Goal: Task Accomplishment & Management: Use online tool/utility

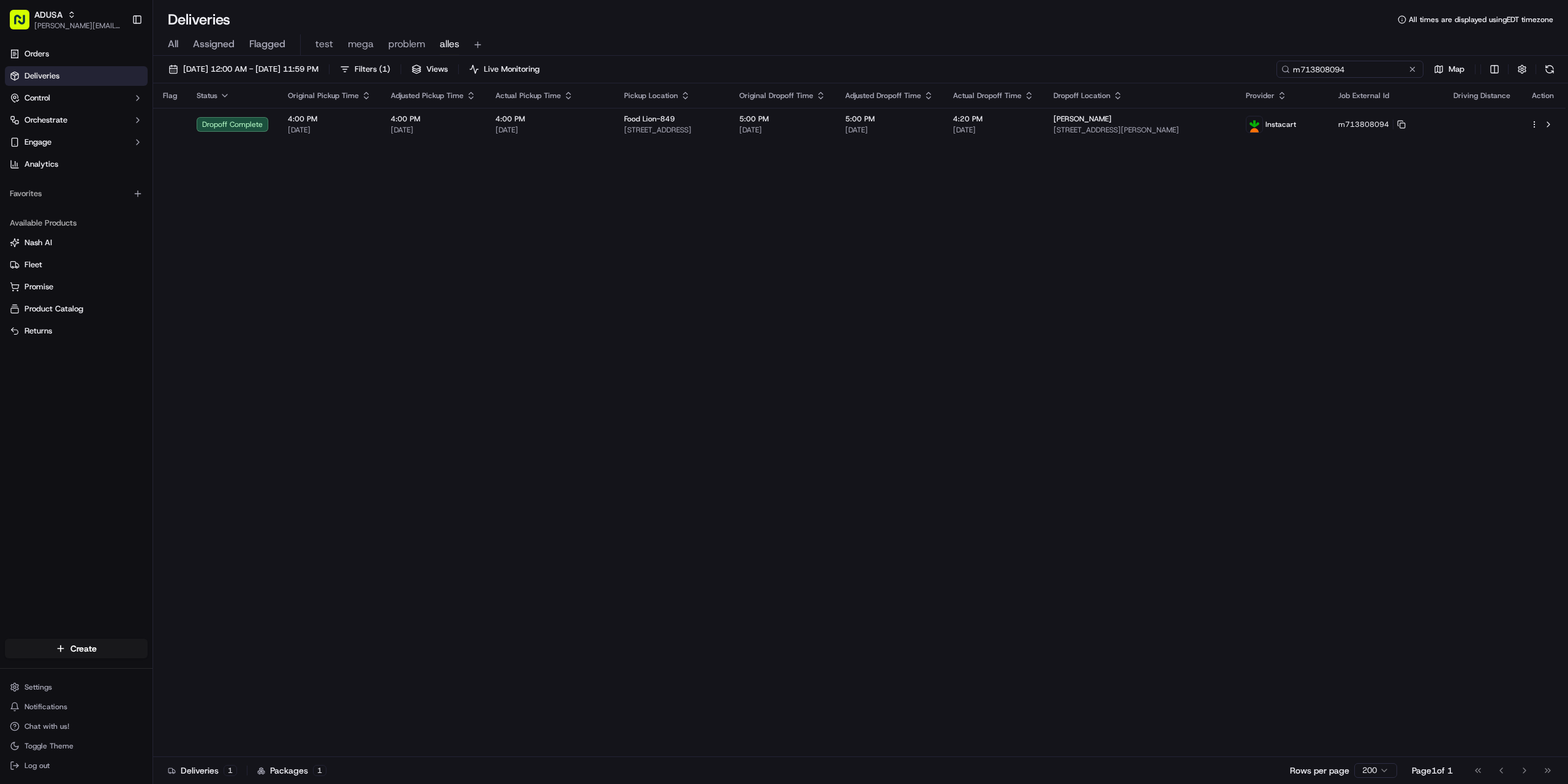
click at [1418, 64] on input "m713808094" at bounding box center [1349, 68] width 147 height 17
click at [1410, 65] on button at bounding box center [1412, 68] width 12 height 12
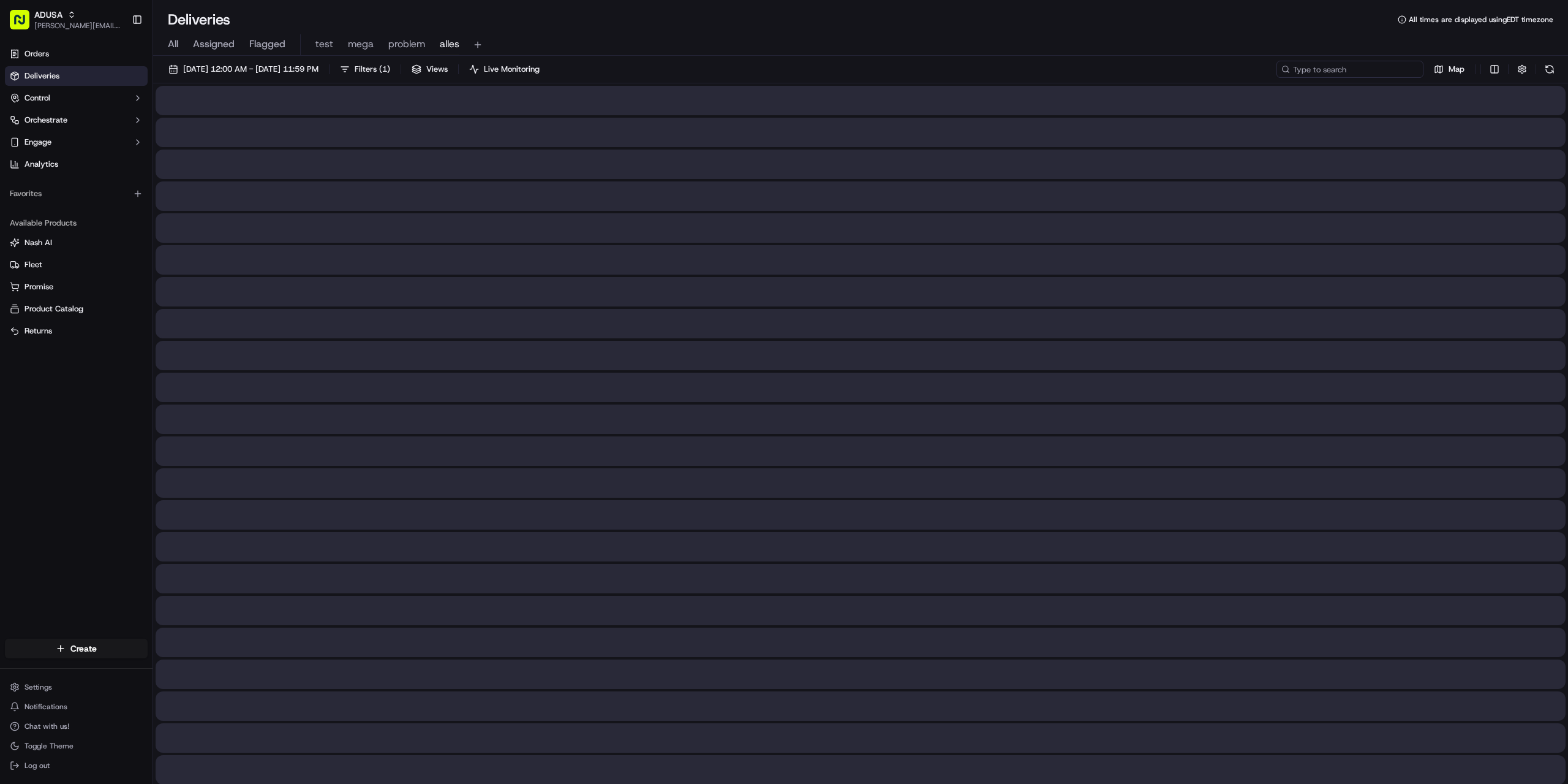
paste input "m712209329"
type input "m712209329"
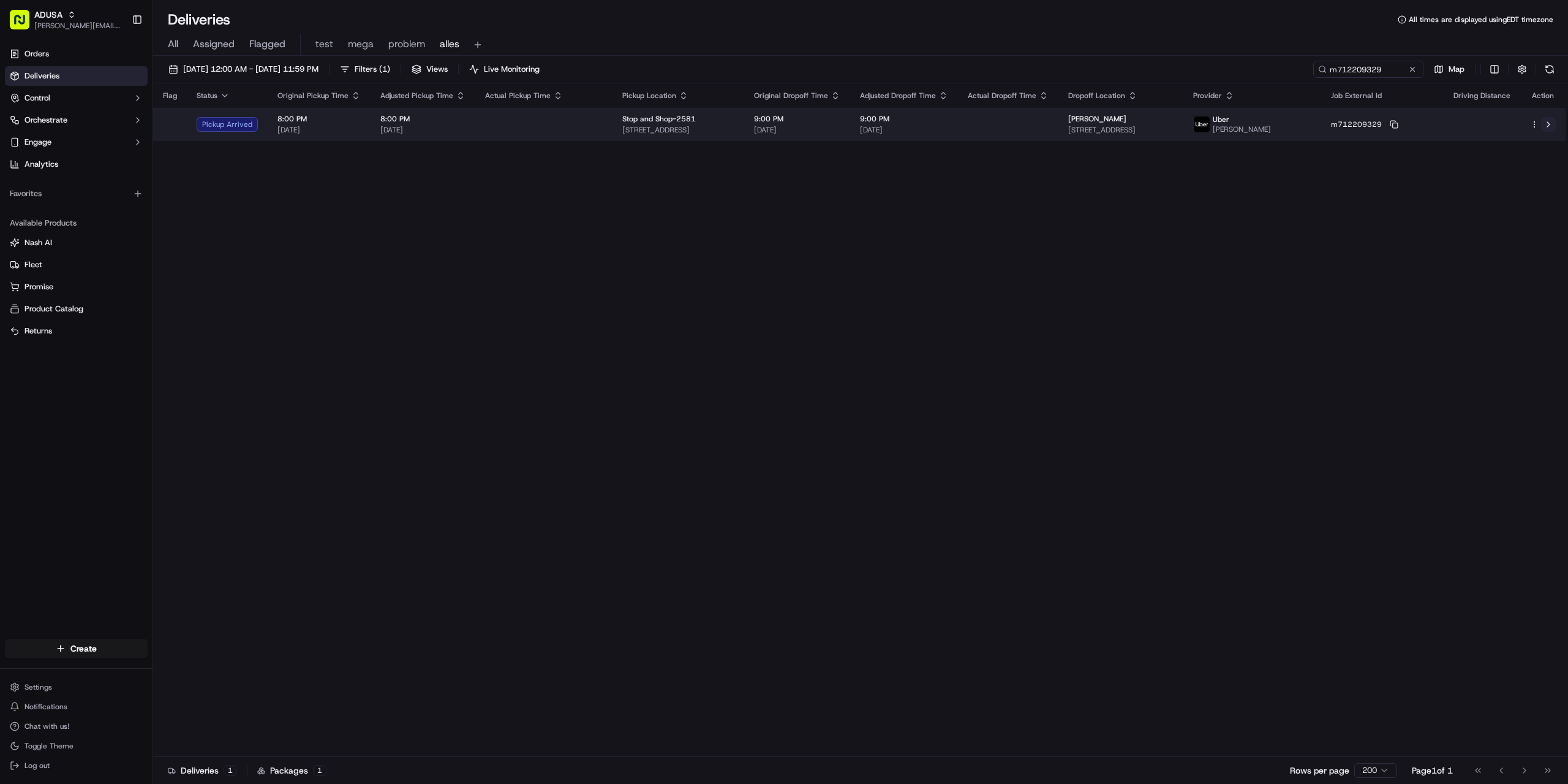
click at [1547, 123] on button at bounding box center [1548, 124] width 14 height 14
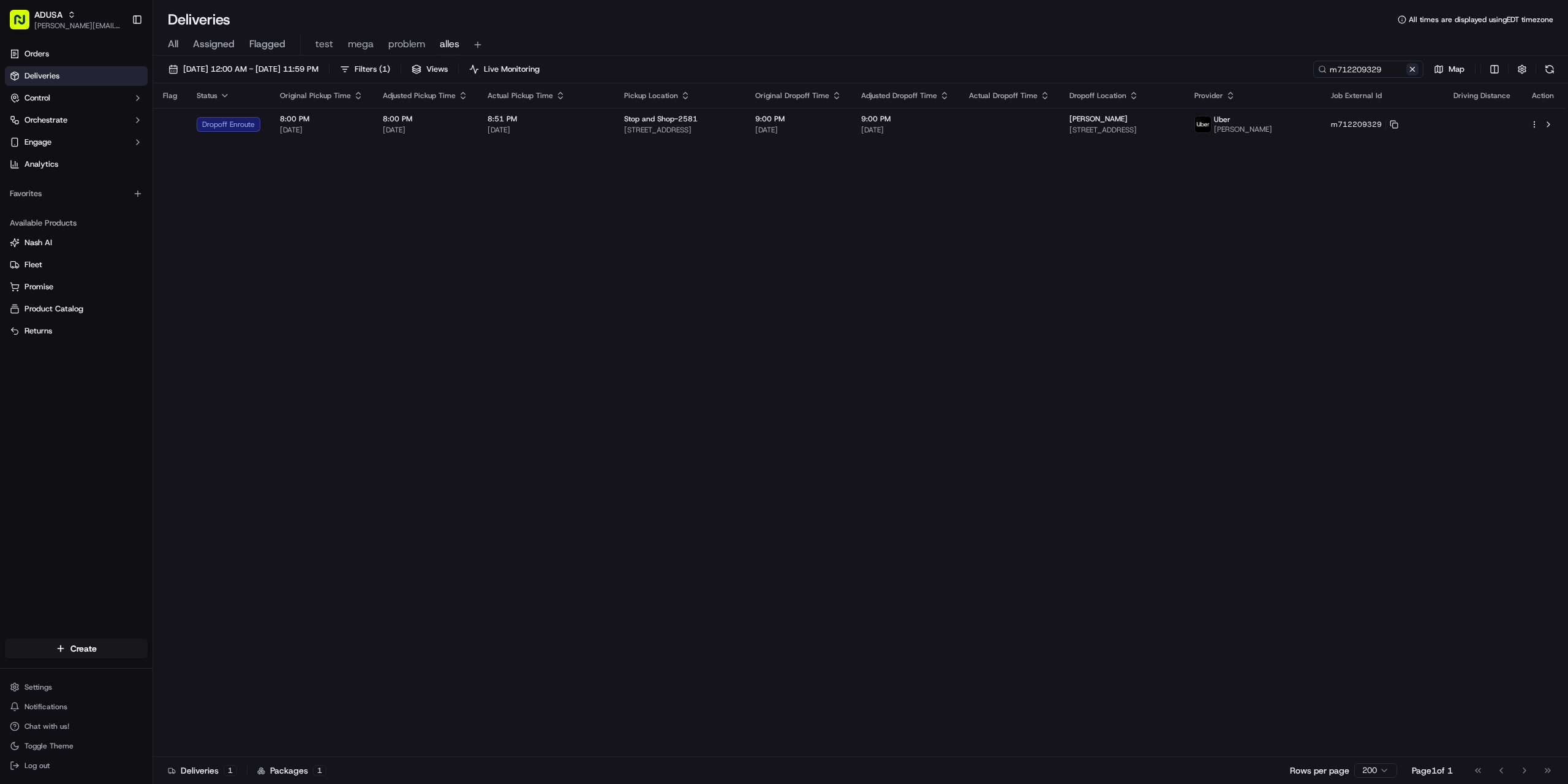
click at [1413, 68] on button at bounding box center [1412, 68] width 12 height 12
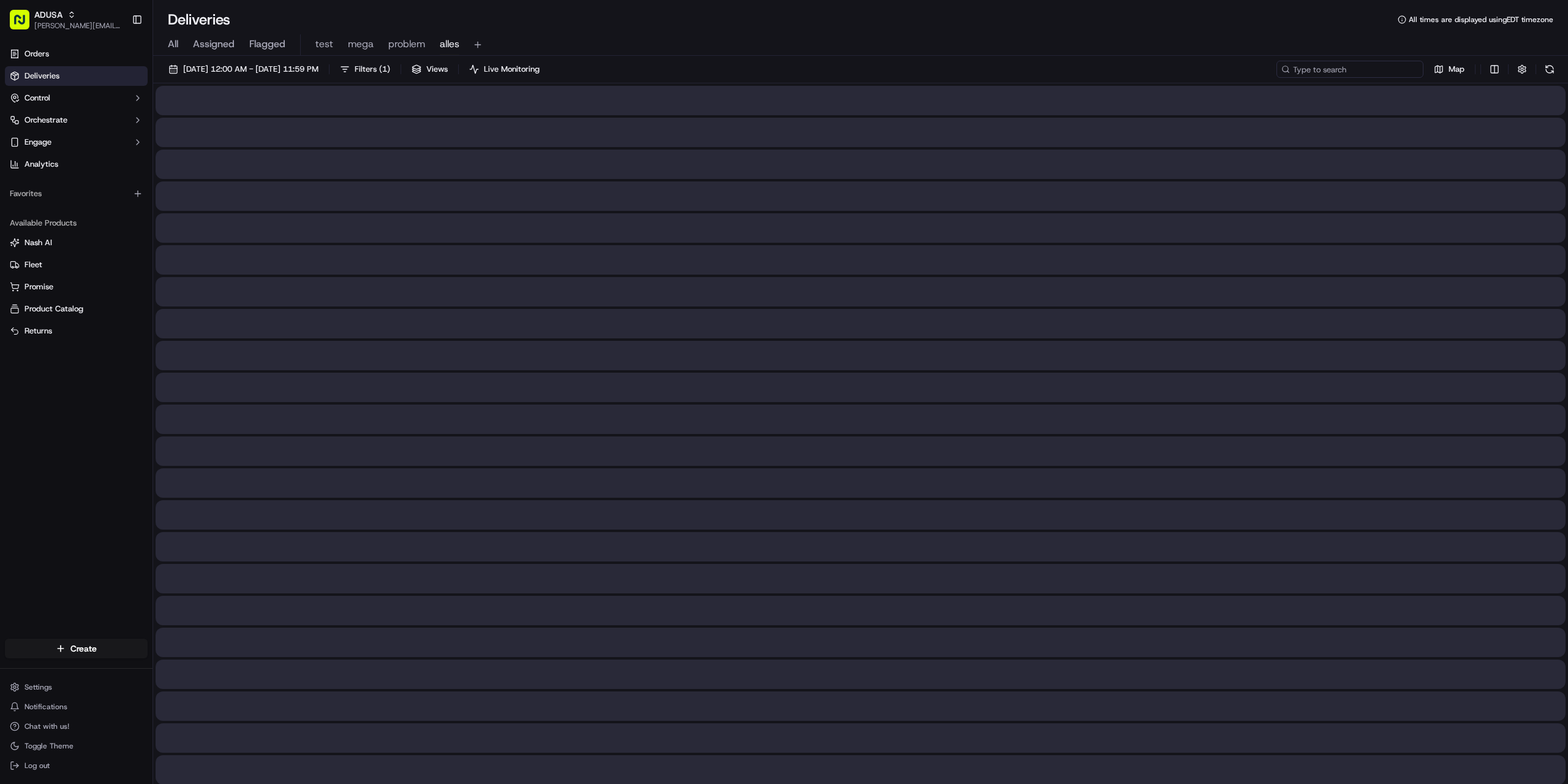
paste input "m716444844"
type input "m716444844"
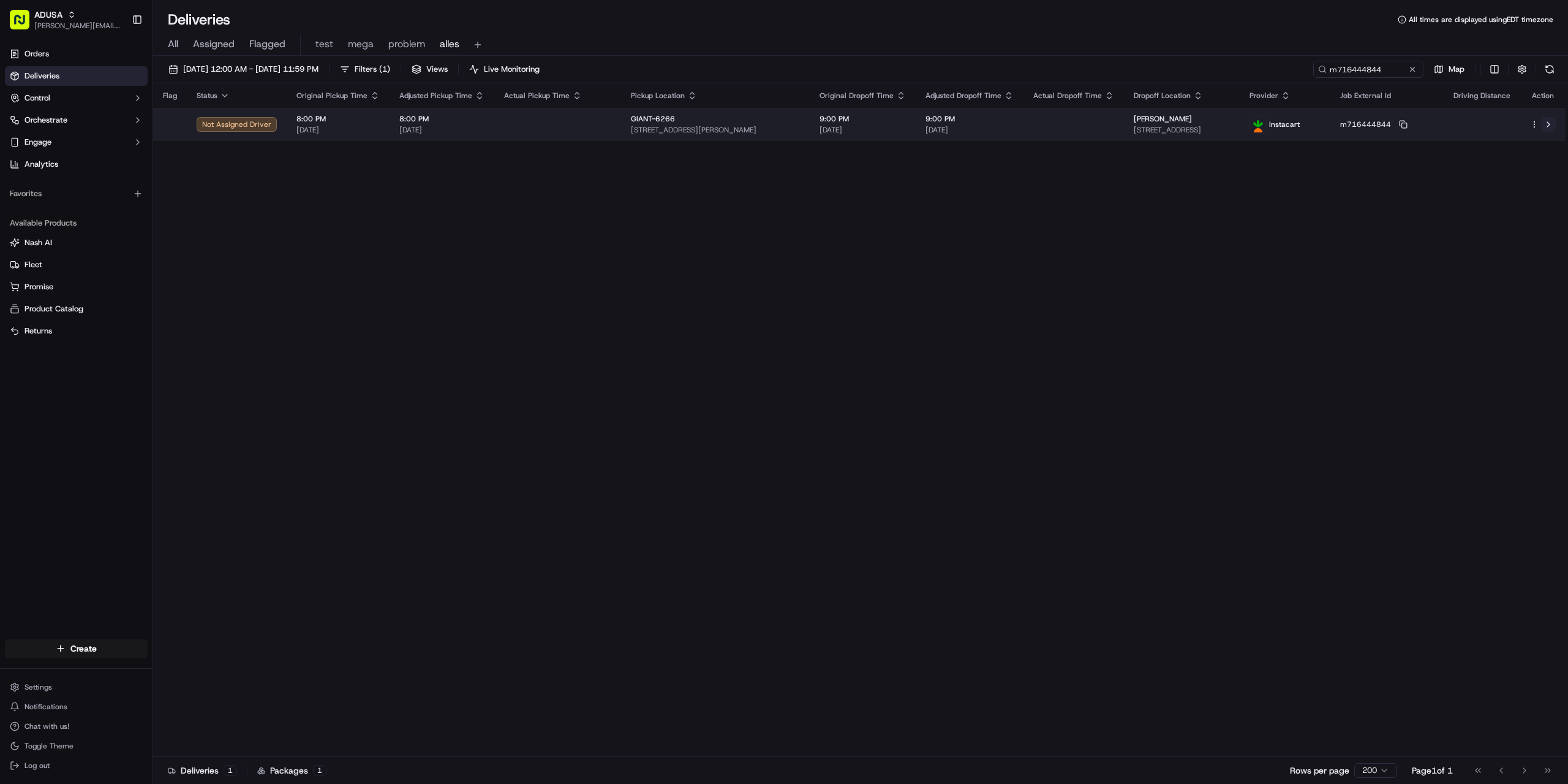
click at [1548, 121] on button at bounding box center [1548, 124] width 14 height 14
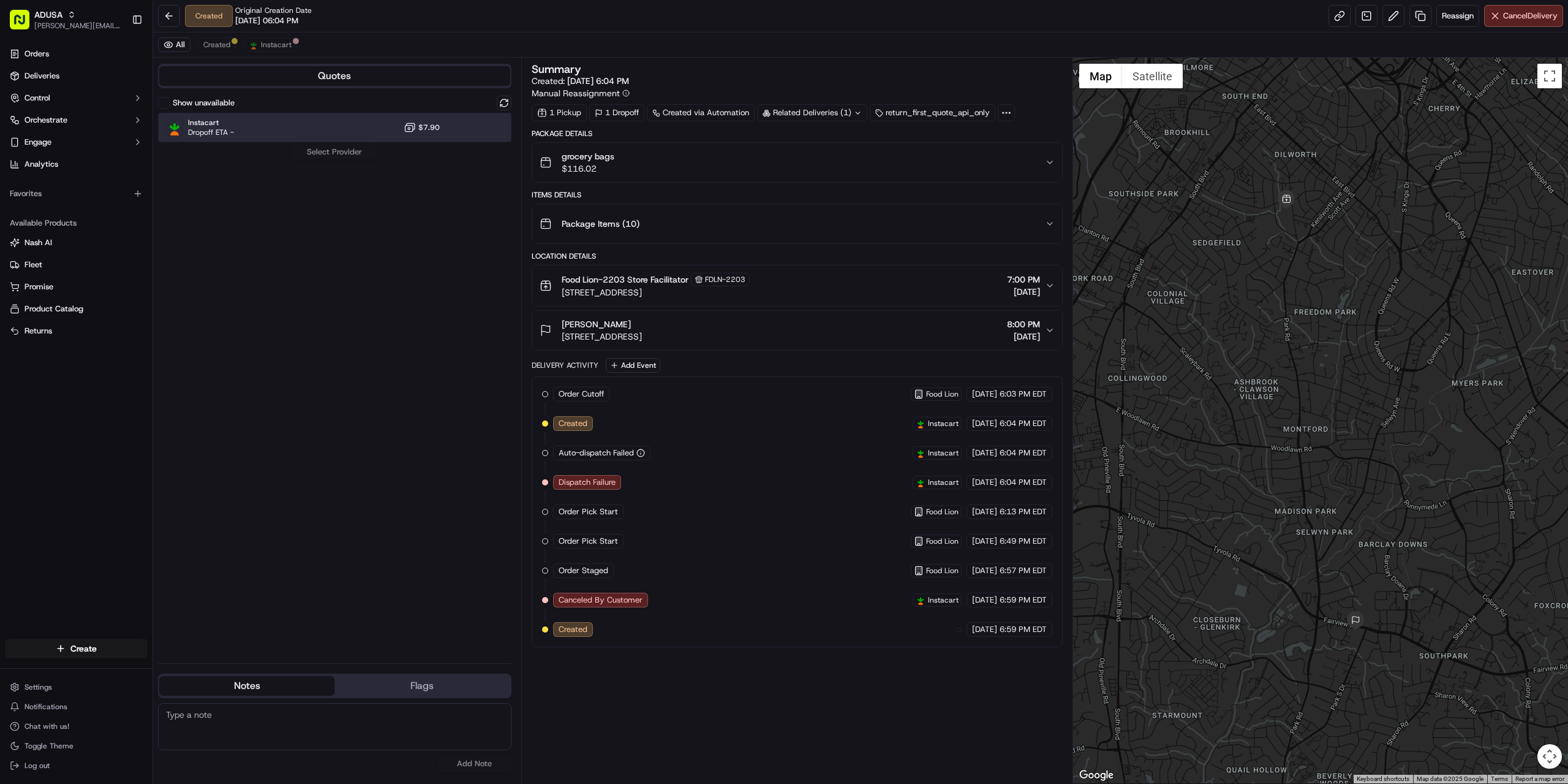
click at [324, 122] on div "Instacart Dropoff ETA - $7.90" at bounding box center [334, 127] width 353 height 30
click at [327, 151] on button "Assign Provider" at bounding box center [335, 152] width 87 height 14
